Goal: Information Seeking & Learning: Check status

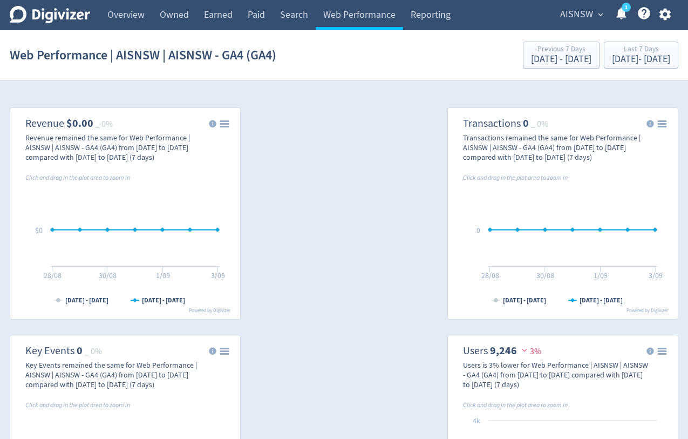
scroll to position [1202, 0]
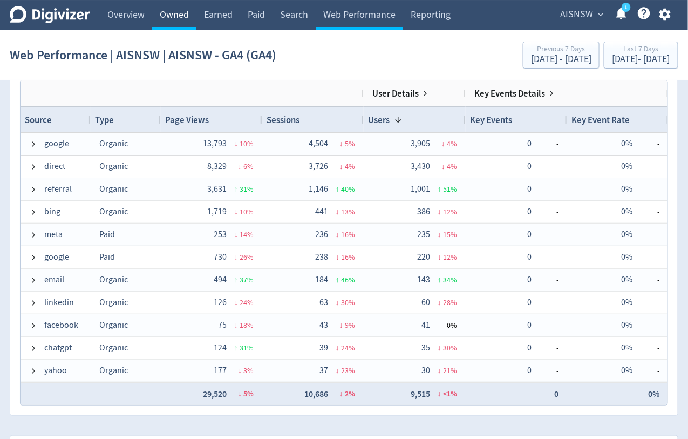
click at [171, 12] on link "Owned" at bounding box center [174, 15] width 44 height 30
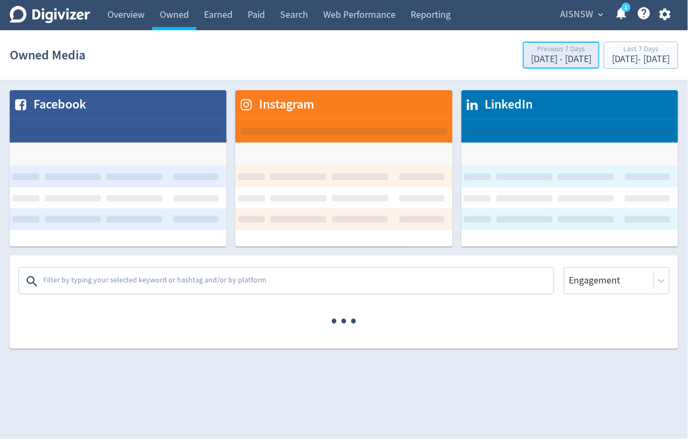
click at [531, 51] on div "Previous 7 Days" at bounding box center [561, 49] width 60 height 9
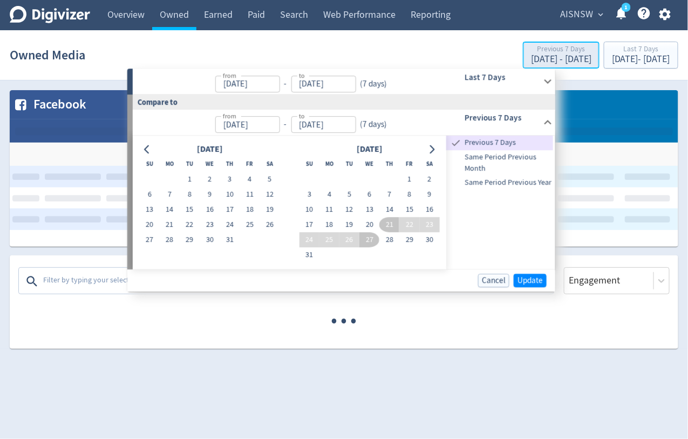
type input "[DATE]"
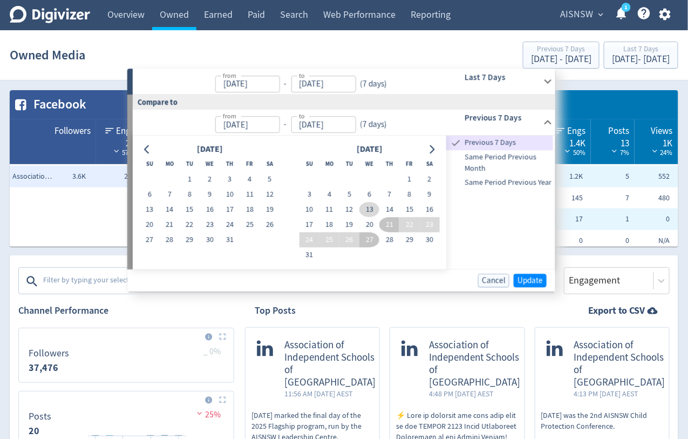
click at [369, 203] on button "13" at bounding box center [369, 209] width 20 height 15
type input "[DATE]"
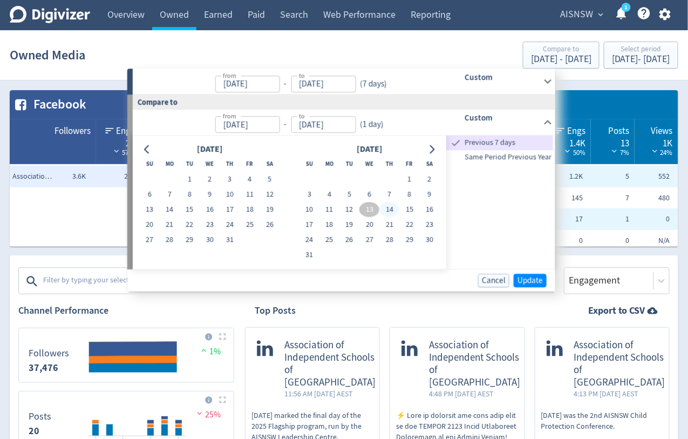
click at [380, 206] on button "14" at bounding box center [389, 209] width 20 height 15
type input "[DATE]"
click at [384, 238] on button "28" at bounding box center [389, 239] width 20 height 15
type input "[DATE]"
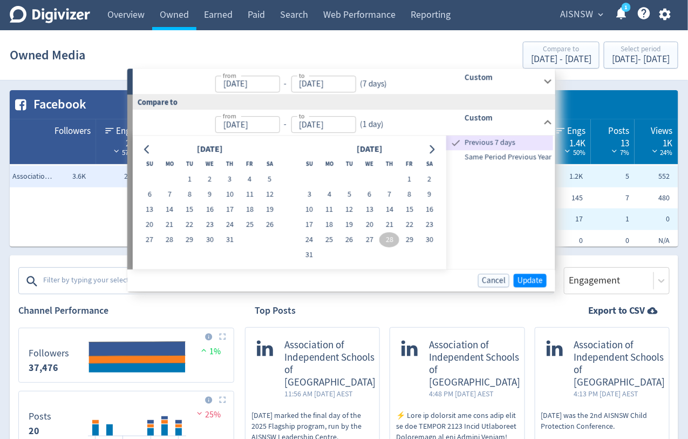
click at [385, 253] on td at bounding box center [389, 254] width 20 height 15
click at [437, 151] on button "Go to next month" at bounding box center [432, 148] width 16 height 15
click at [232, 222] on button "21" at bounding box center [230, 224] width 20 height 15
type input "[DATE]"
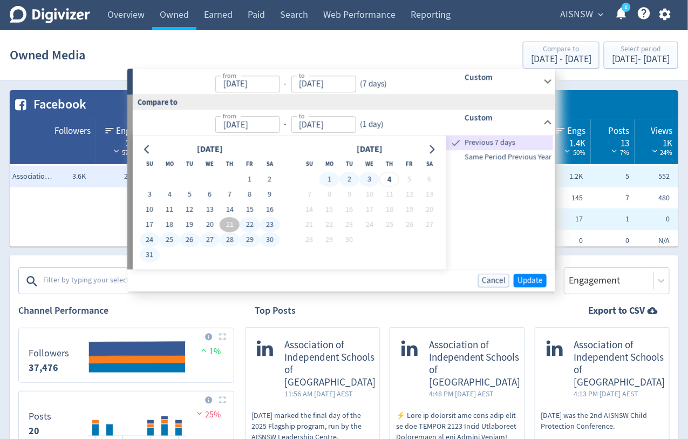
click at [371, 179] on button "3" at bounding box center [369, 179] width 20 height 15
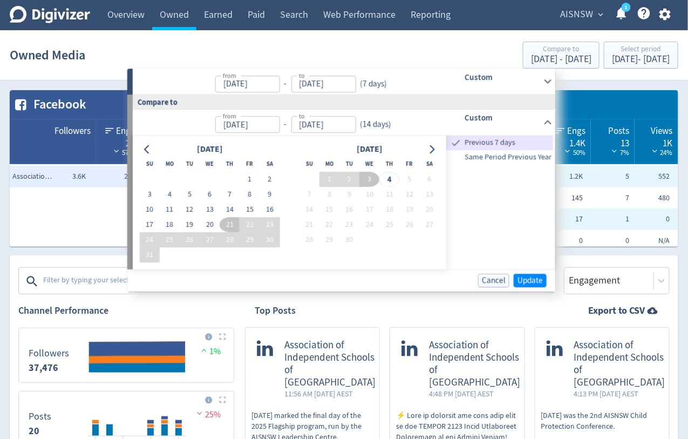
type input "[DATE]"
click at [515, 279] on button "Update" at bounding box center [530, 280] width 33 height 13
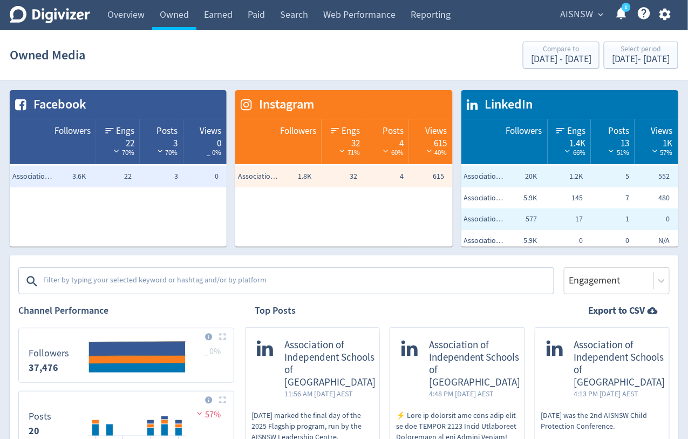
click at [576, 11] on span "AISNSW" at bounding box center [576, 14] width 33 height 17
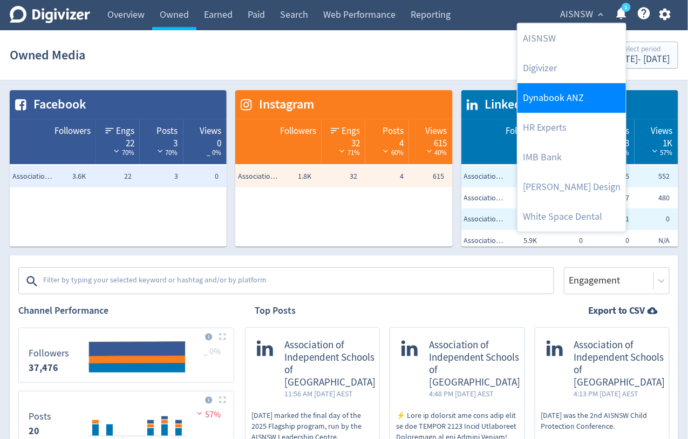
click at [545, 92] on link "Dynabook ANZ" at bounding box center [571, 98] width 108 height 30
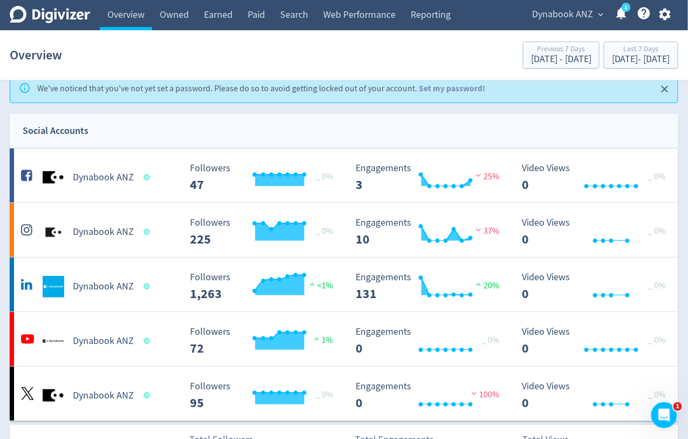
scroll to position [19, 0]
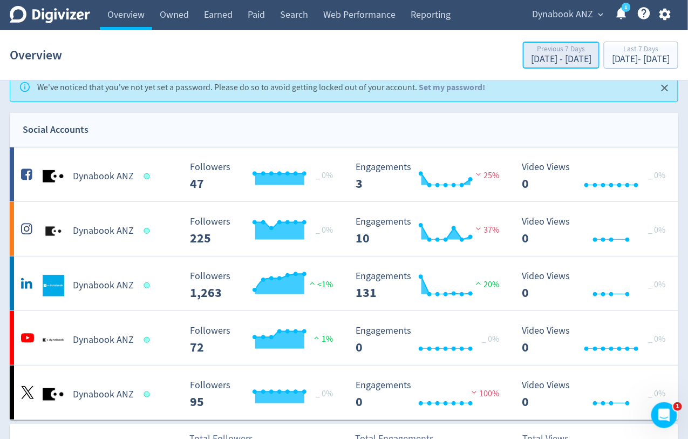
click at [532, 48] on div "Previous 7 Days" at bounding box center [561, 49] width 60 height 9
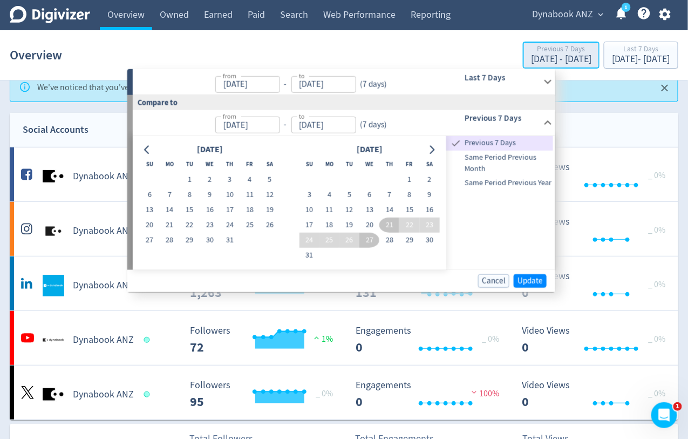
type input "[DATE]"
click at [434, 149] on icon "Go to next month" at bounding box center [432, 149] width 5 height 9
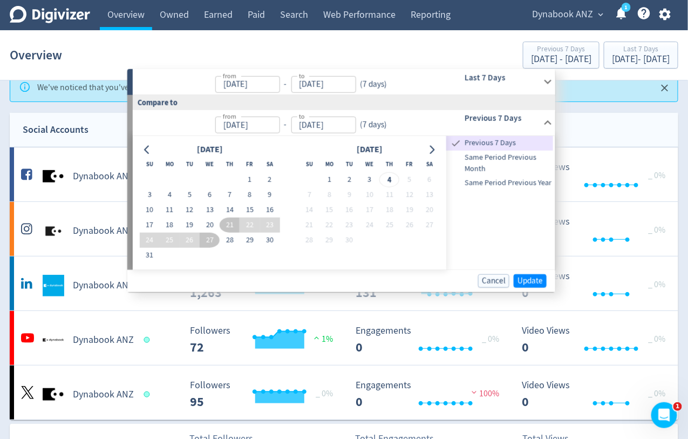
click at [543, 85] on icon at bounding box center [548, 81] width 15 height 15
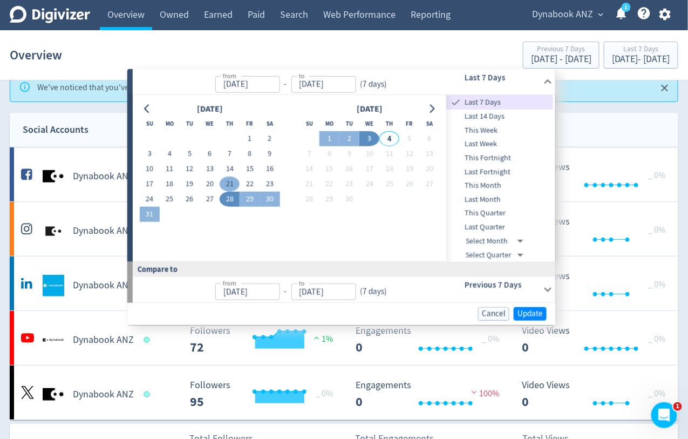
click at [228, 186] on button "21" at bounding box center [230, 183] width 20 height 15
type input "[DATE]"
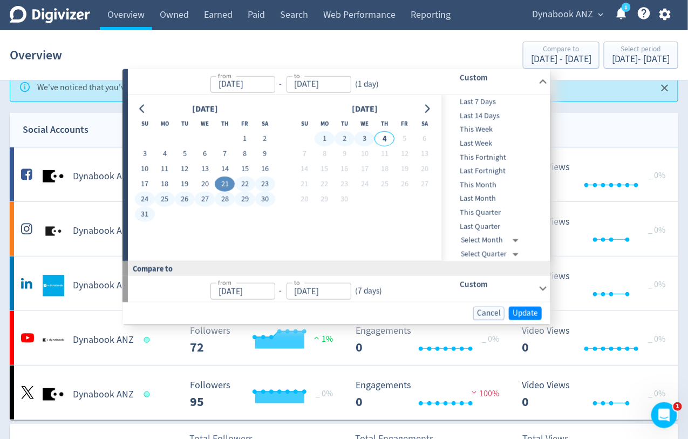
click at [364, 136] on button "3" at bounding box center [364, 138] width 20 height 15
type input "[DATE]"
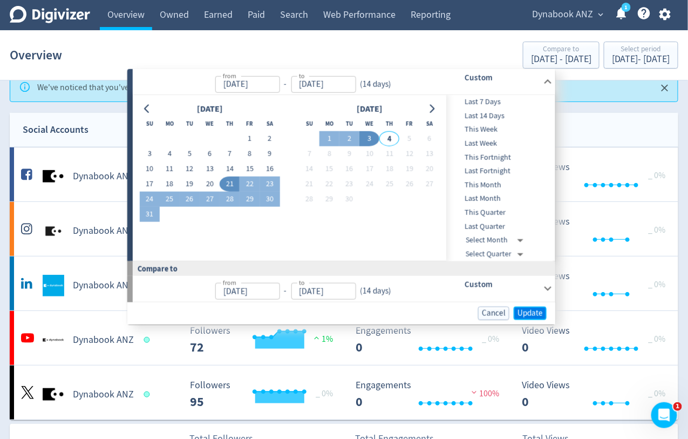
click at [527, 310] on span "Update" at bounding box center [529, 313] width 25 height 8
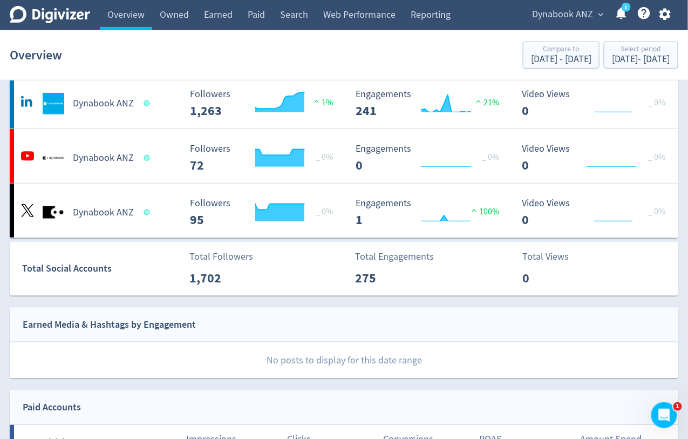
scroll to position [0, 0]
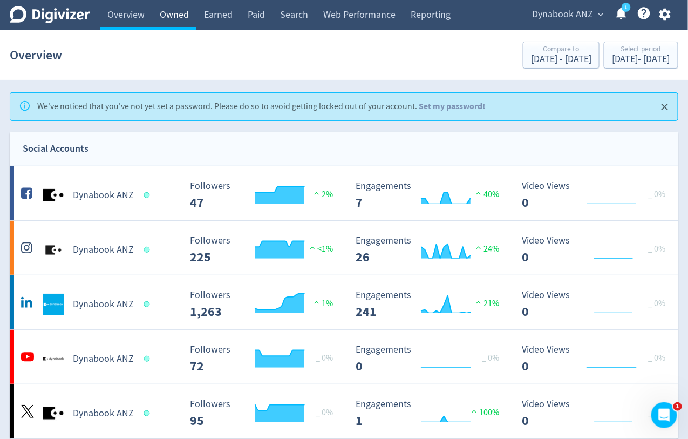
click at [179, 16] on link "Owned" at bounding box center [174, 15] width 44 height 30
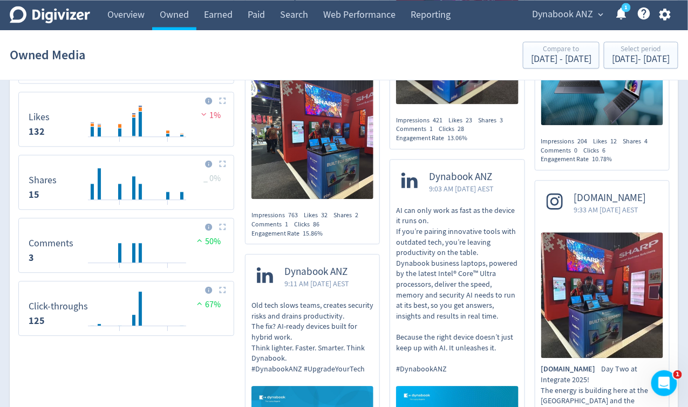
scroll to position [710, 0]
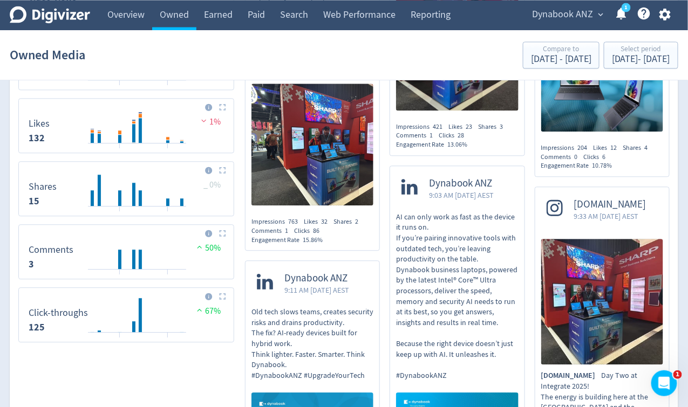
drag, startPoint x: 328, startPoint y: 208, endPoint x: 343, endPoint y: 211, distance: 14.8
click at [343, 217] on div "Impressions 763 Likes 32 Shares 2 Comments 1 Clicks 86 Engagement Rate 15.86%" at bounding box center [312, 230] width 122 height 27
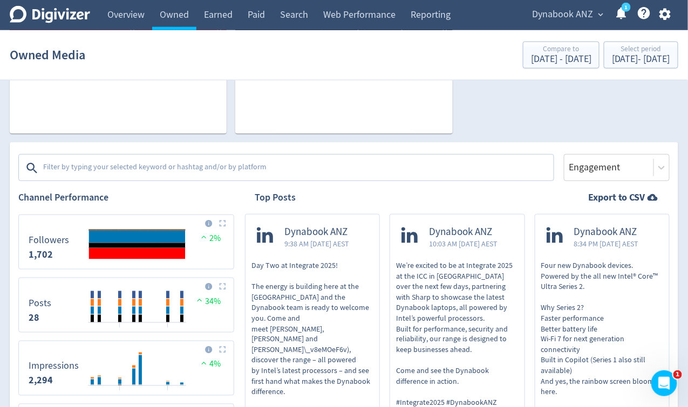
scroll to position [282, 0]
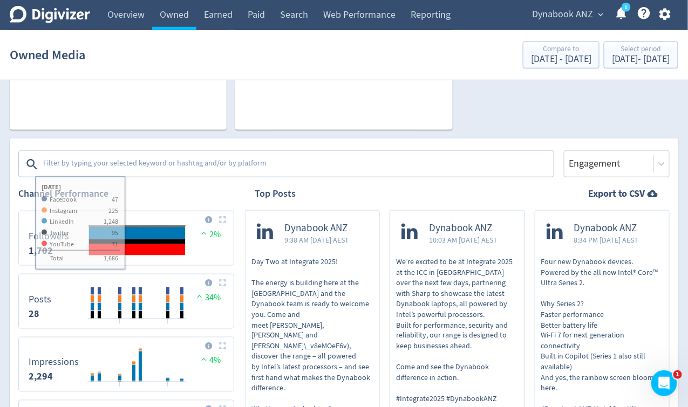
click at [136, 160] on textarea at bounding box center [297, 165] width 510 height 22
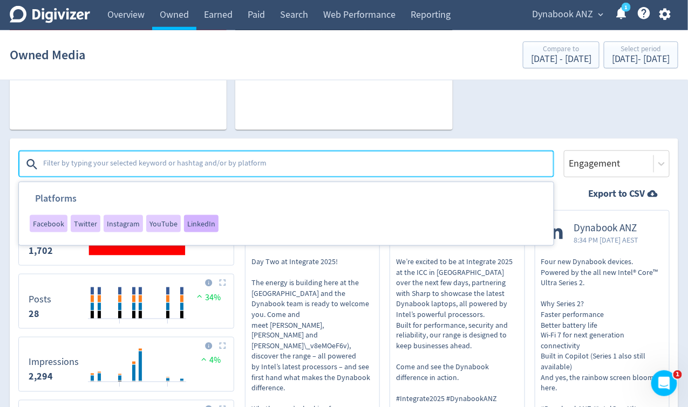
click at [199, 220] on span "LinkedIn" at bounding box center [201, 224] width 28 height 8
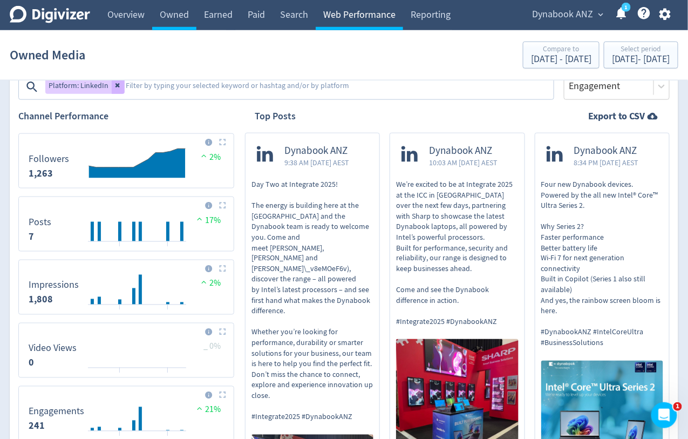
scroll to position [138, 0]
